Goal: Task Accomplishment & Management: Manage account settings

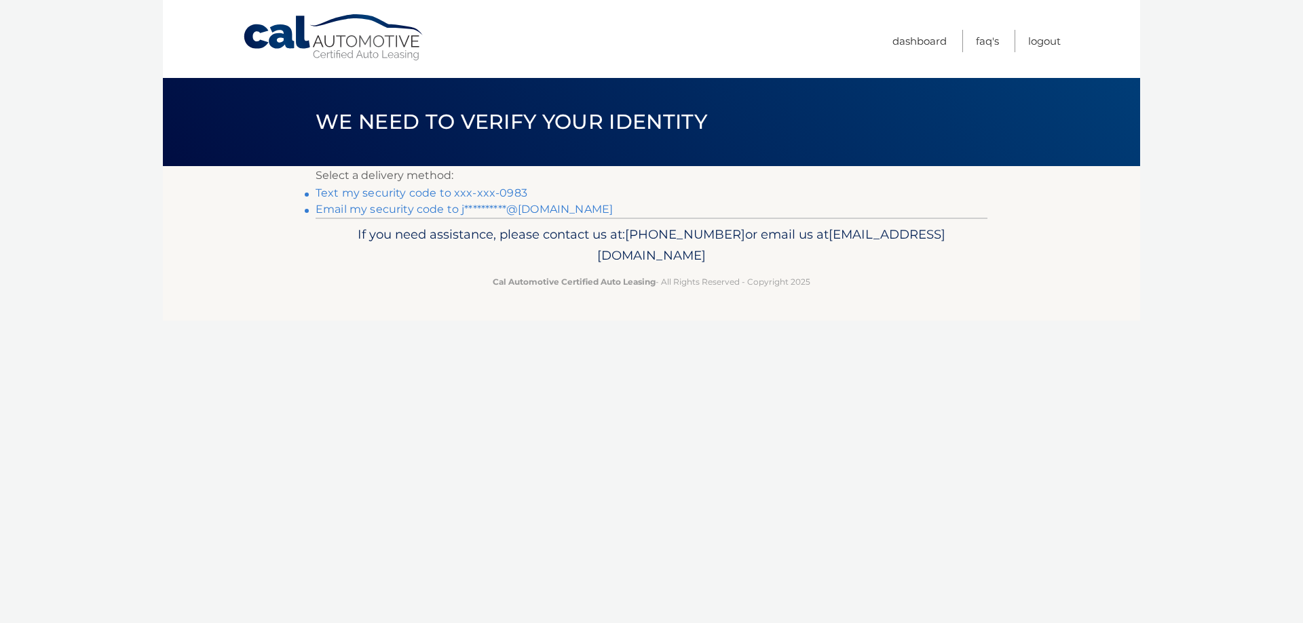
click at [499, 189] on link "Text my security code to xxx-xxx-0983" at bounding box center [421, 193] width 212 height 13
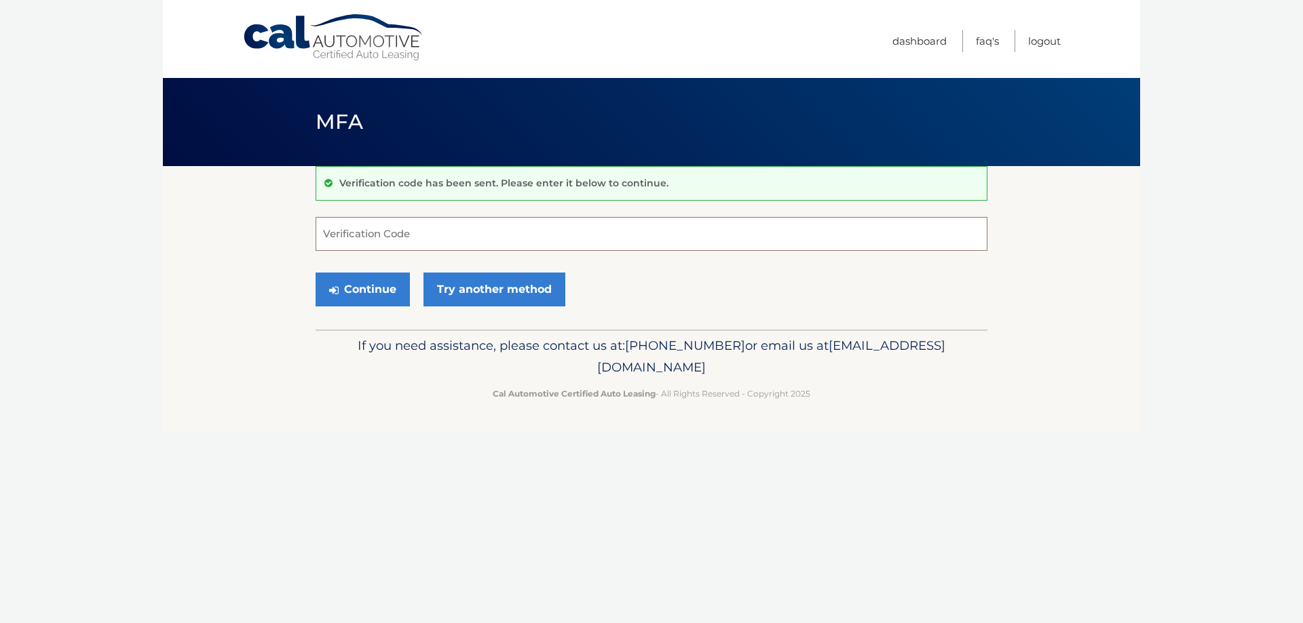
click at [467, 226] on input "Verification Code" at bounding box center [651, 234] width 672 height 34
type input "917771"
click at [315, 273] on button "Continue" at bounding box center [362, 290] width 94 height 34
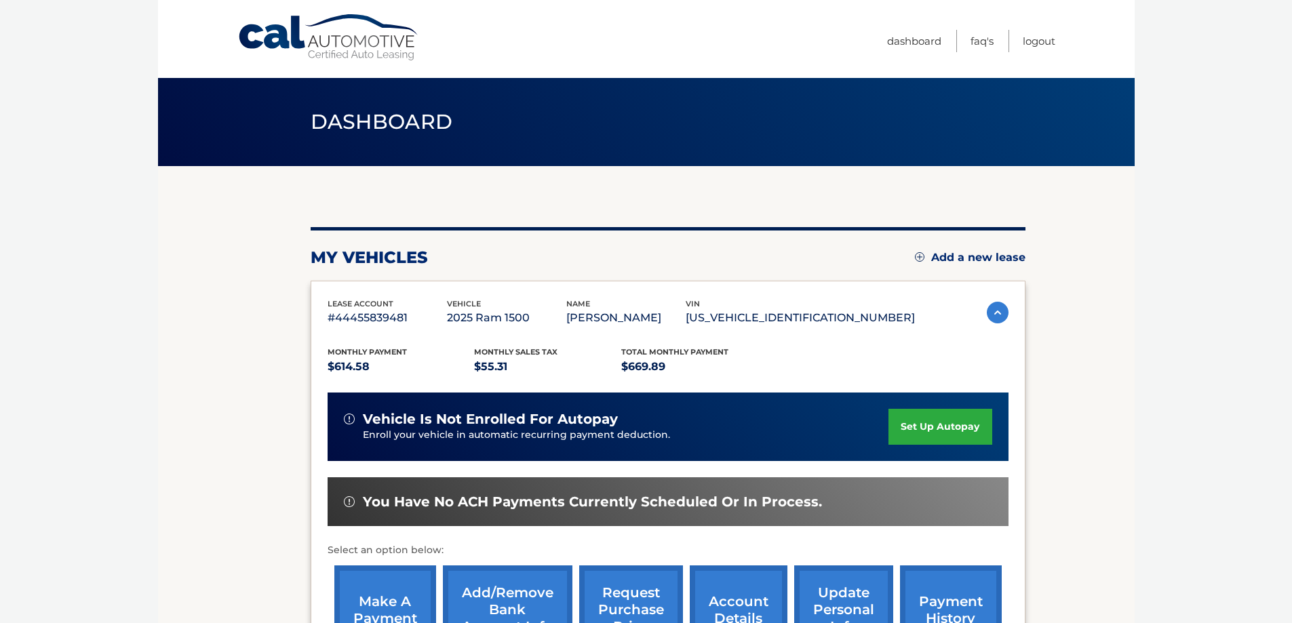
click at [590, 254] on div "my vehicles Add a new lease" at bounding box center [668, 258] width 715 height 20
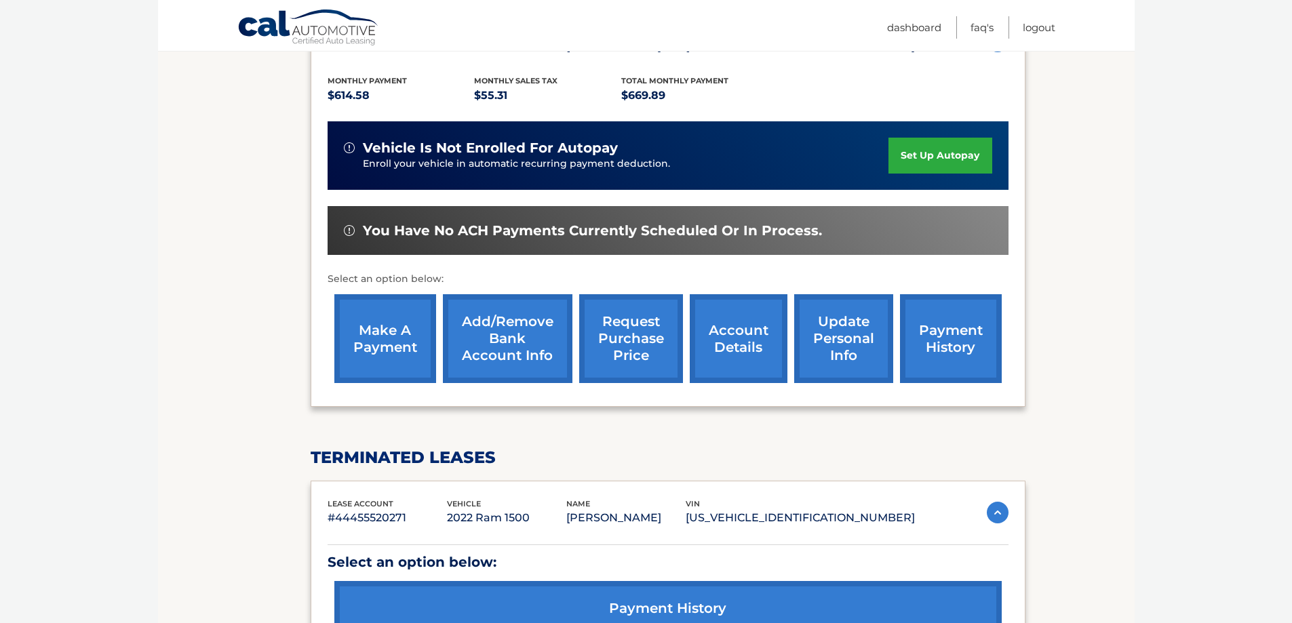
scroll to position [339, 0]
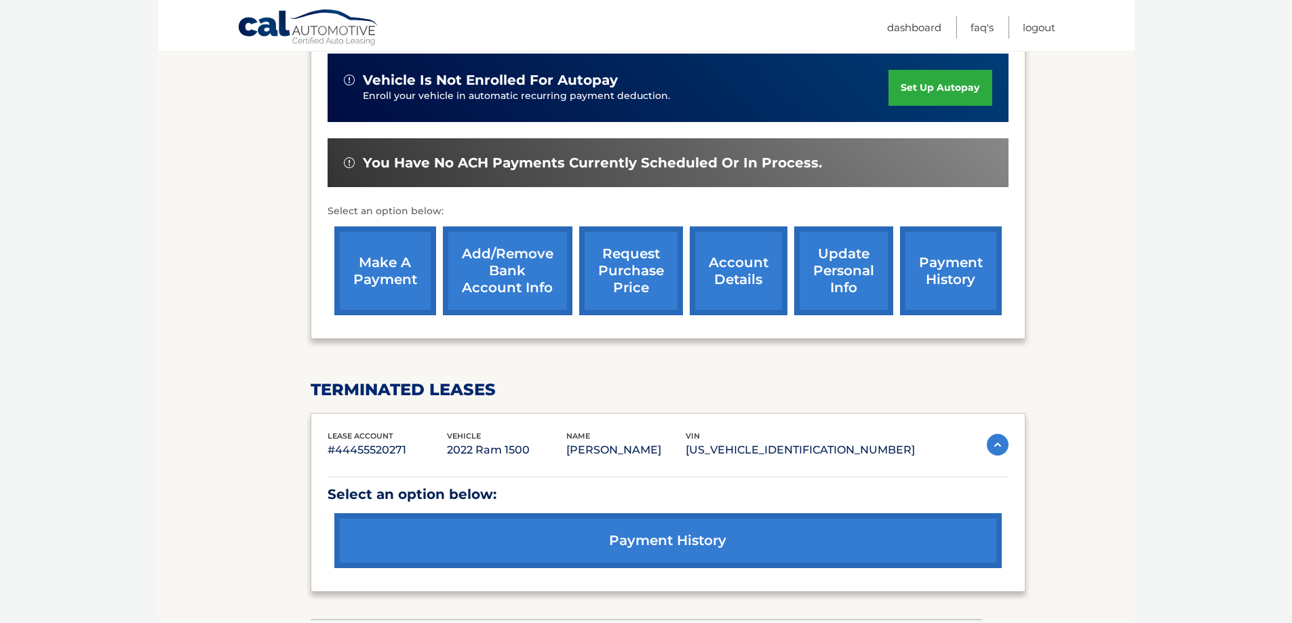
click at [383, 261] on link "make a payment" at bounding box center [385, 271] width 102 height 89
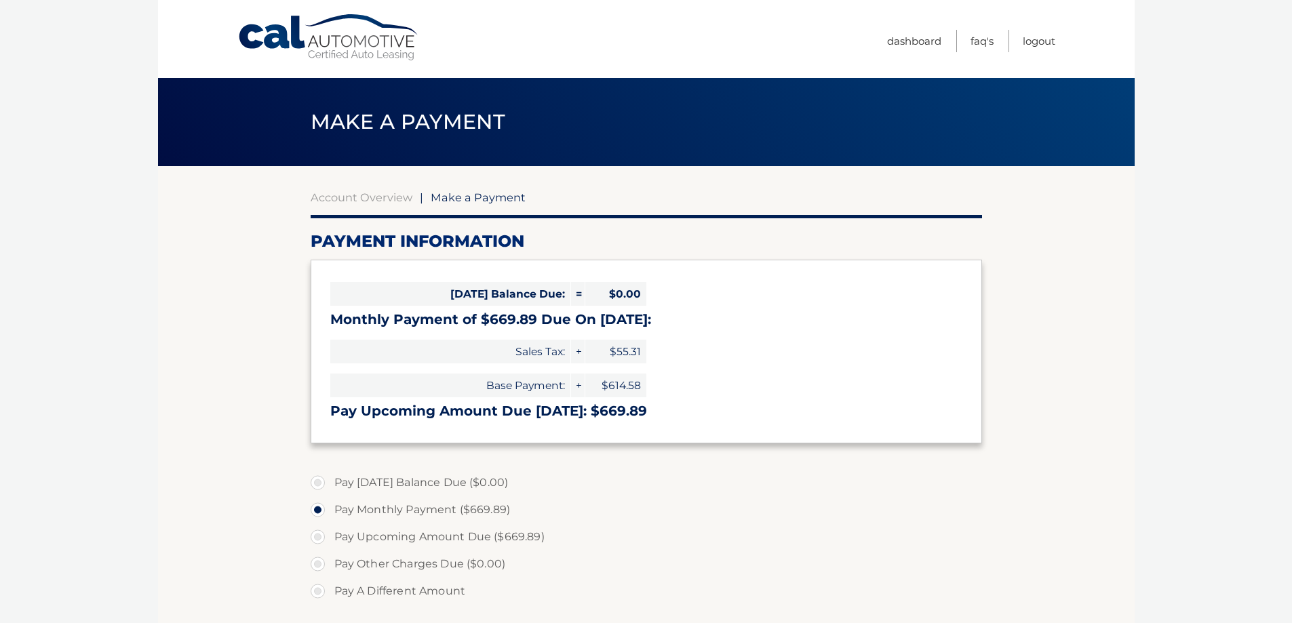
select select "ZWFjYzkyODctZjRmMS00MzNlLTgzMGItNTdkOTExN2RlNzU4"
click at [913, 44] on link "Dashboard" at bounding box center [914, 41] width 54 height 22
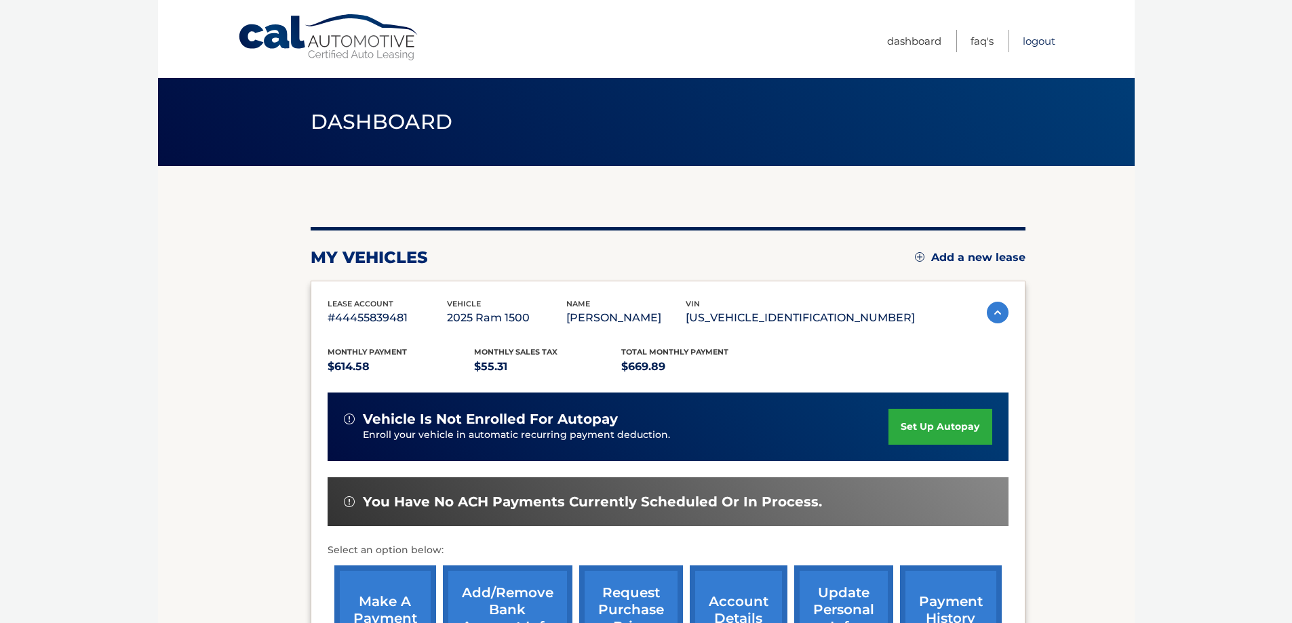
click at [1034, 42] on link "Logout" at bounding box center [1039, 41] width 33 height 22
